Goal: Task Accomplishment & Management: Manage account settings

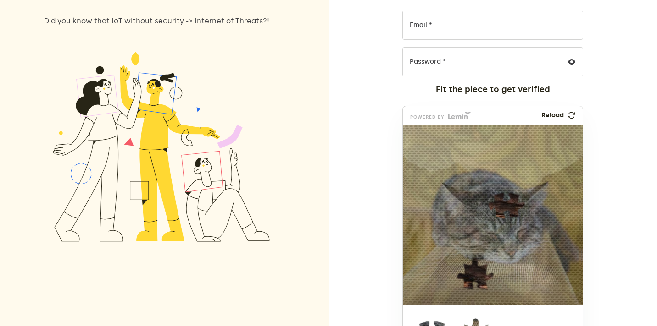
scroll to position [142, 0]
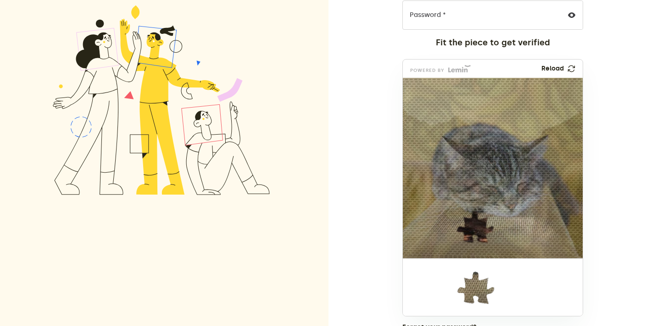
drag, startPoint x: 425, startPoint y: 293, endPoint x: 499, endPoint y: 164, distance: 149.1
click at [499, 164] on img at bounding box center [504, 220] width 415 height 181
drag, startPoint x: 449, startPoint y: 301, endPoint x: 449, endPoint y: 239, distance: 61.9
click at [449, 239] on img at bounding box center [413, 288] width 415 height 181
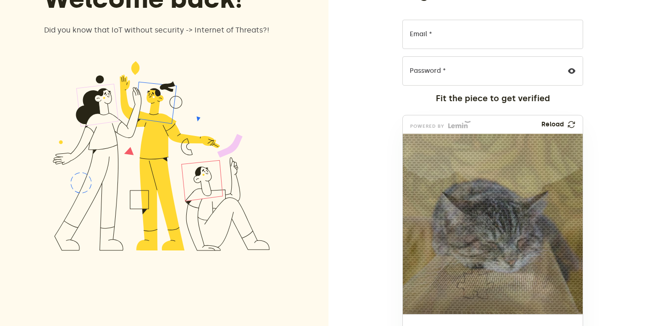
scroll to position [0, 0]
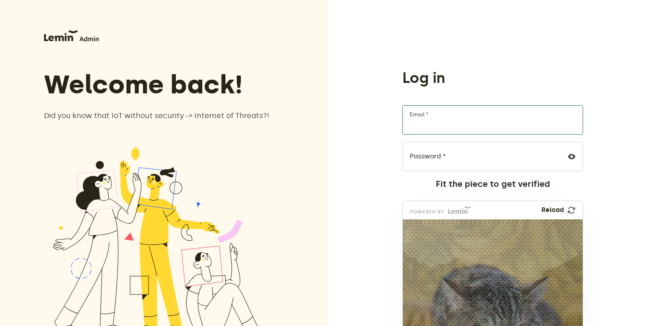
click at [439, 110] on input "Email *" at bounding box center [492, 119] width 181 height 29
type input "[EMAIL_ADDRESS][DOMAIN_NAME]"
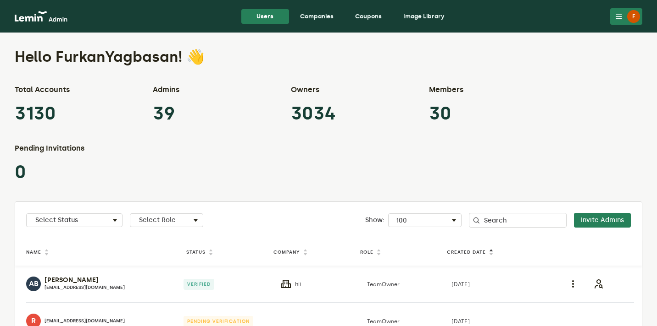
click at [318, 11] on link "Companies" at bounding box center [317, 16] width 48 height 15
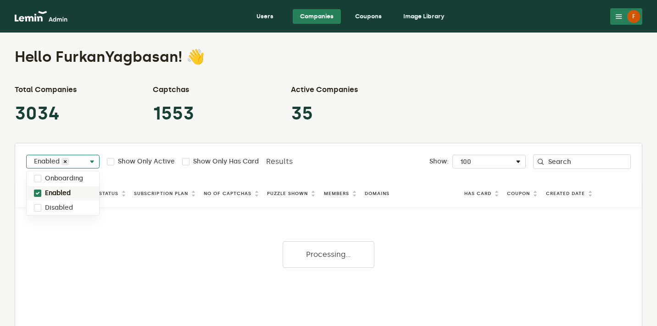
click at [73, 163] on div "Select Status Enabled" at bounding box center [63, 163] width 72 height 11
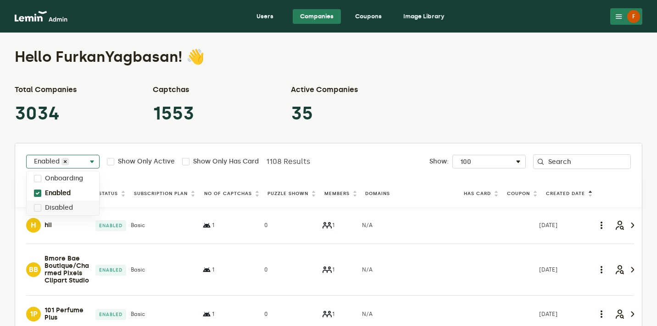
click at [57, 204] on div "Disabled" at bounding box center [63, 208] width 72 height 15
checkbox input "true"
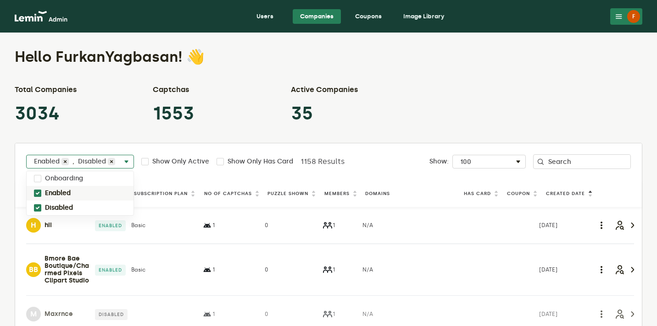
click at [63, 193] on label "Enabled" at bounding box center [58, 193] width 26 height 7
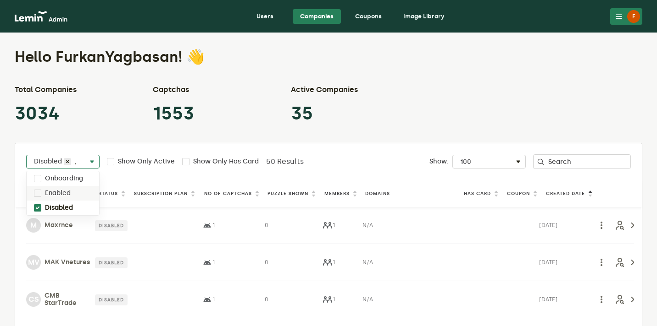
click at [63, 193] on label "Enabled" at bounding box center [58, 193] width 26 height 7
checkbox input "true"
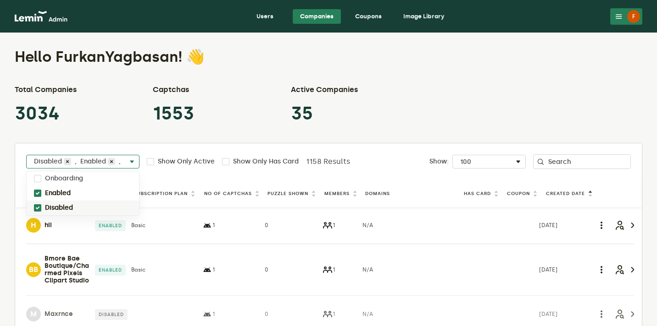
click at [59, 207] on label "Disabled" at bounding box center [59, 207] width 28 height 7
checkbox input "false"
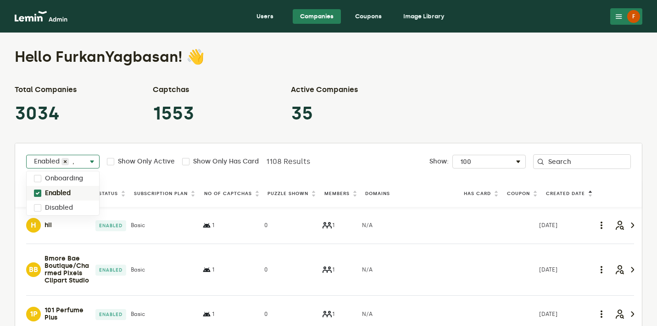
click at [398, 123] on div "Total Companies 3034 Captchas 1553 Active Companies 35" at bounding box center [328, 104] width 627 height 40
click at [303, 191] on label "Puzzle Shown" at bounding box center [287, 193] width 41 height 7
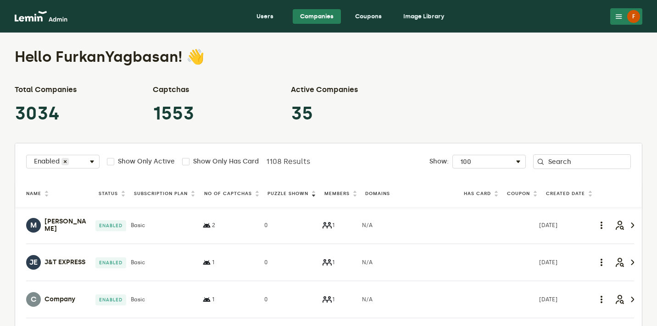
click at [303, 191] on label "Puzzle Shown" at bounding box center [287, 193] width 41 height 7
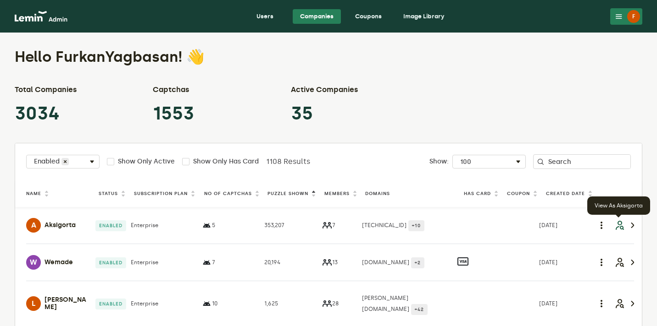
click at [617, 230] on icon "button" at bounding box center [618, 225] width 11 height 11
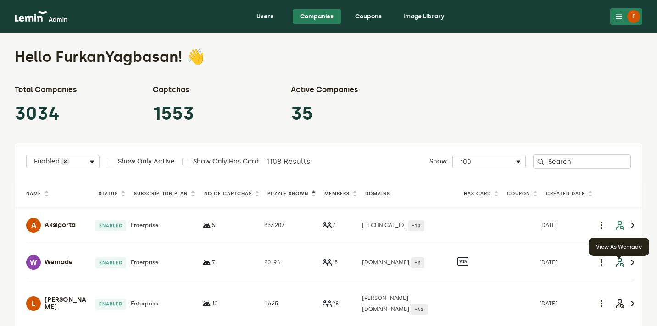
click at [617, 261] on icon "button" at bounding box center [618, 262] width 11 height 11
